Goal: Find specific page/section: Find specific page/section

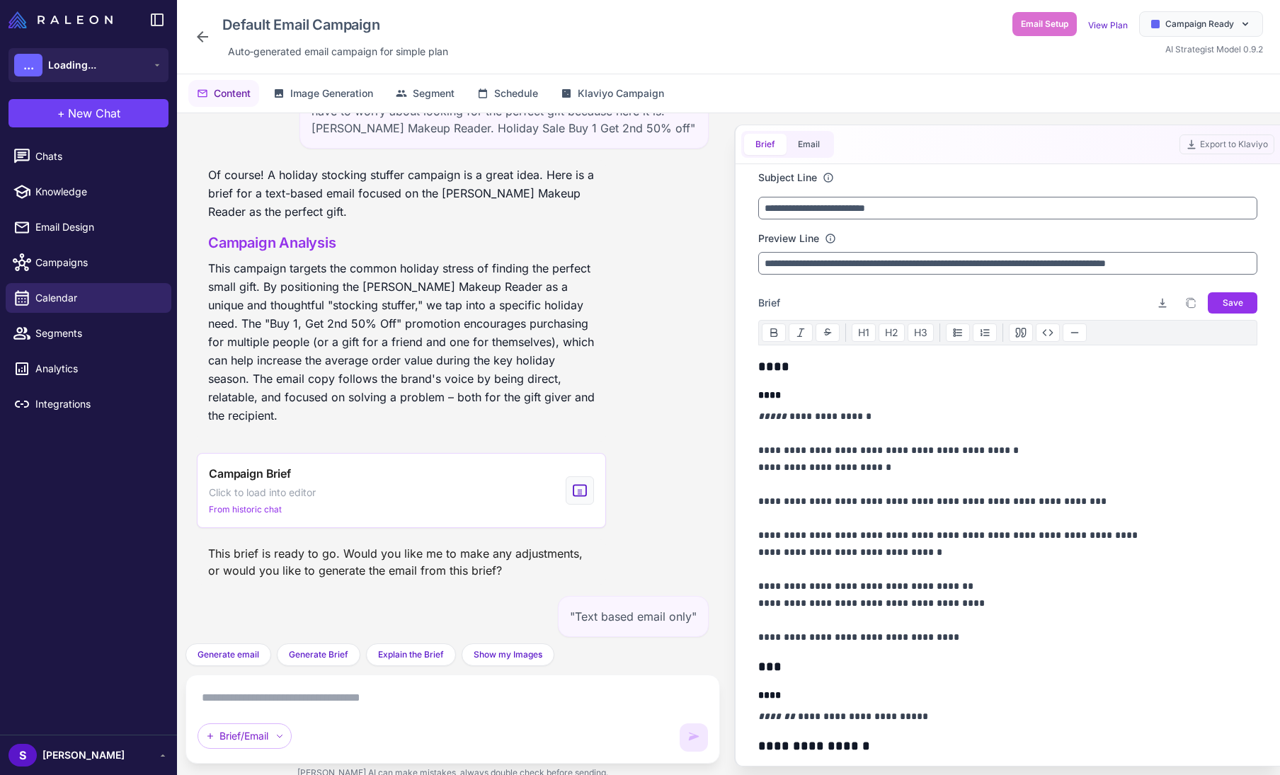
scroll to position [3567, 0]
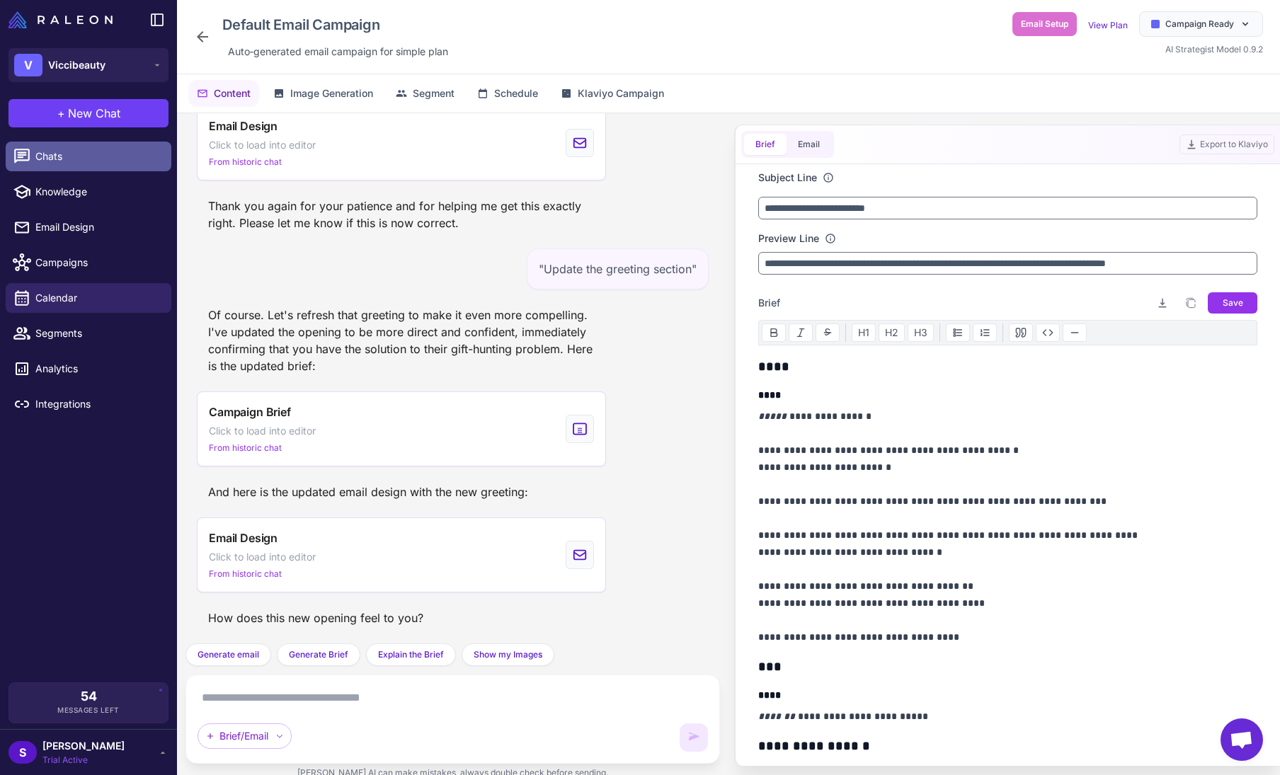
click at [58, 152] on span "Chats" at bounding box center [97, 157] width 125 height 16
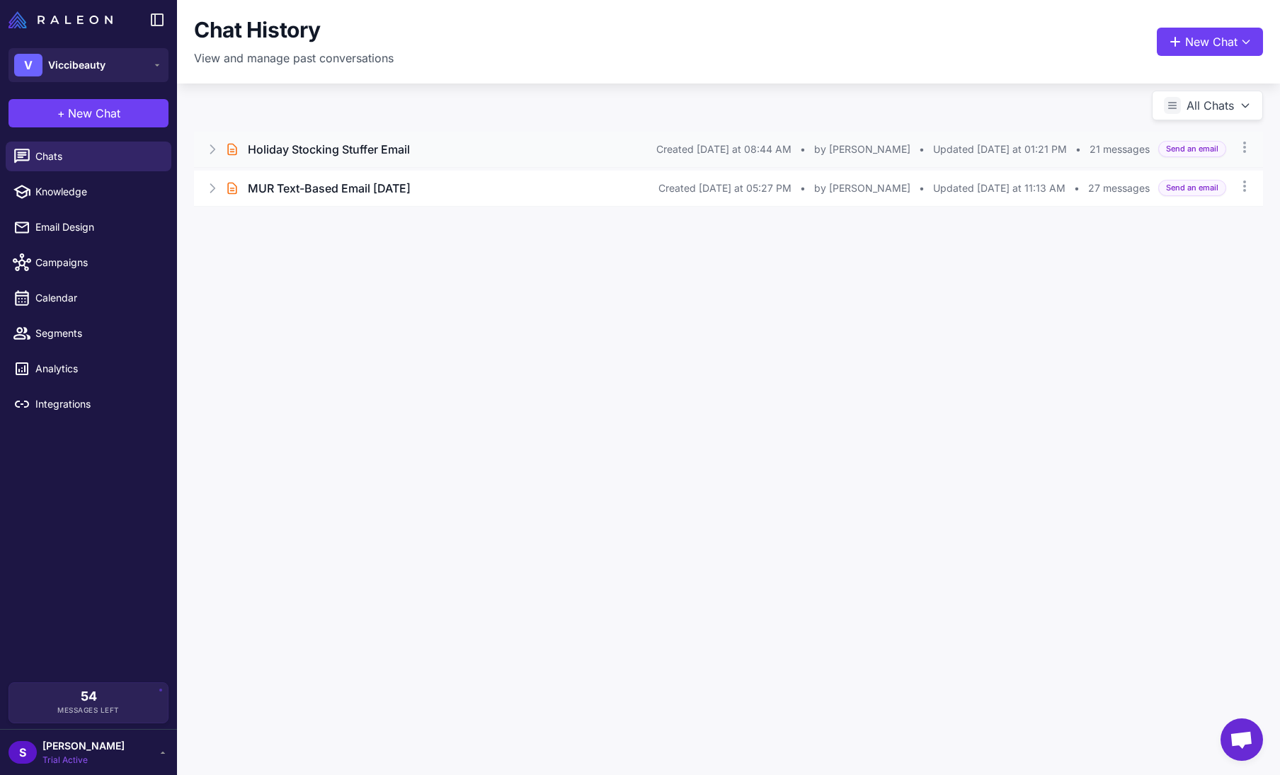
click at [340, 147] on h3 "Holiday Stocking Stuffer Email" at bounding box center [329, 149] width 162 height 17
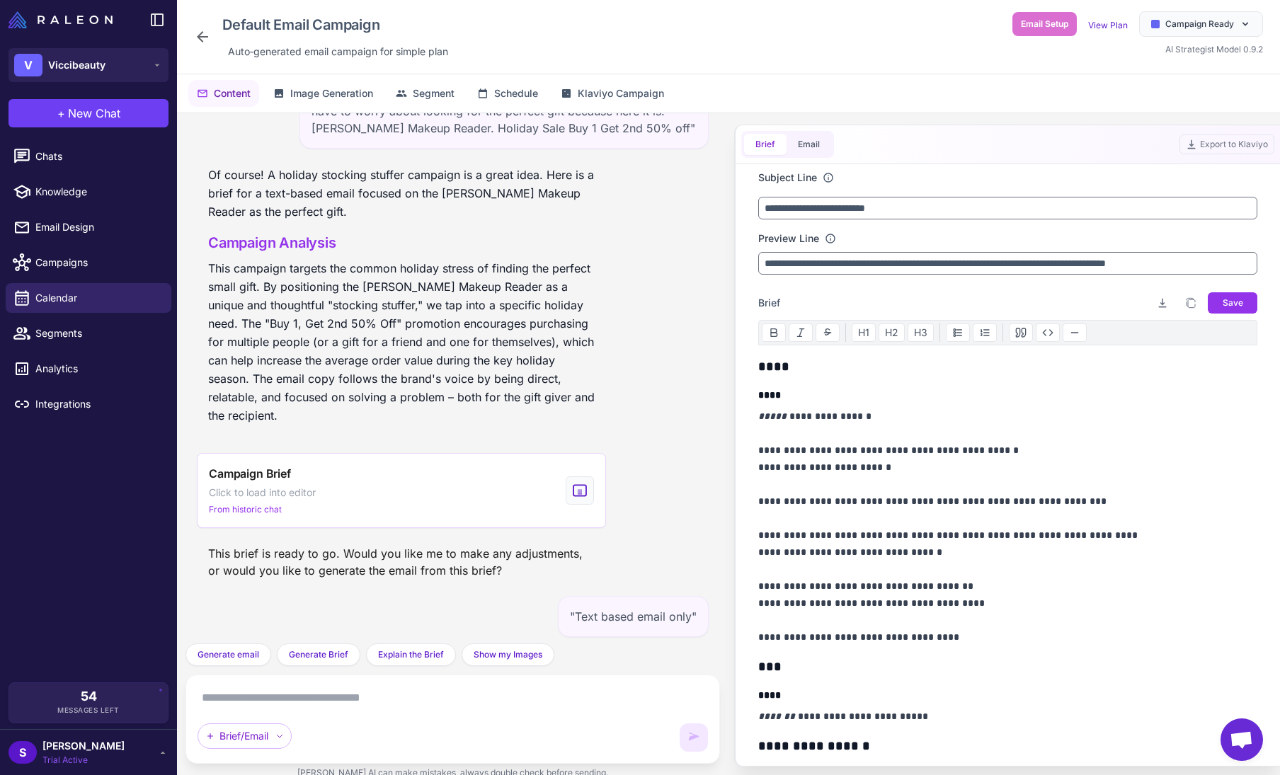
scroll to position [3567, 0]
